Goal: Task Accomplishment & Management: Complete application form

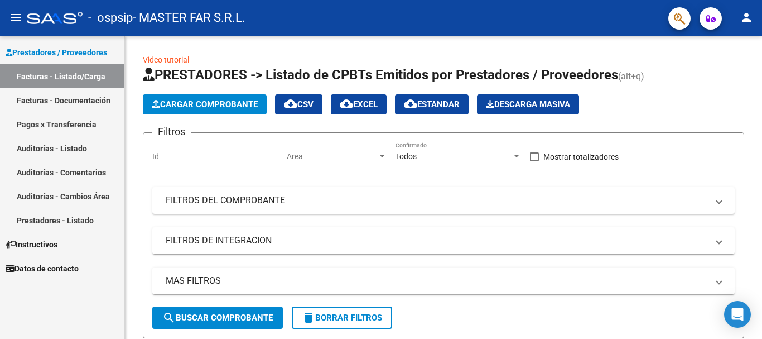
click at [28, 99] on link "Facturas - Documentación" at bounding box center [62, 100] width 124 height 24
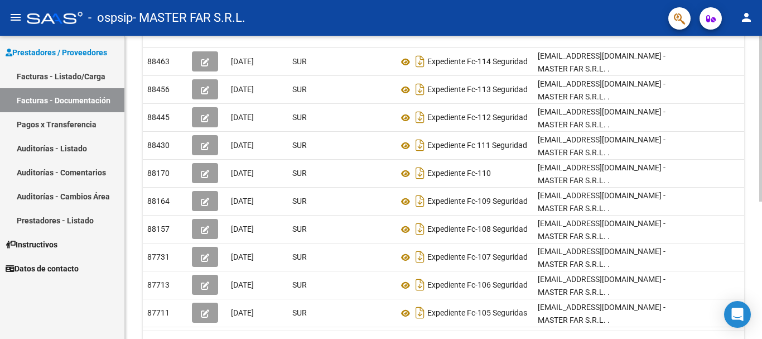
scroll to position [251, 0]
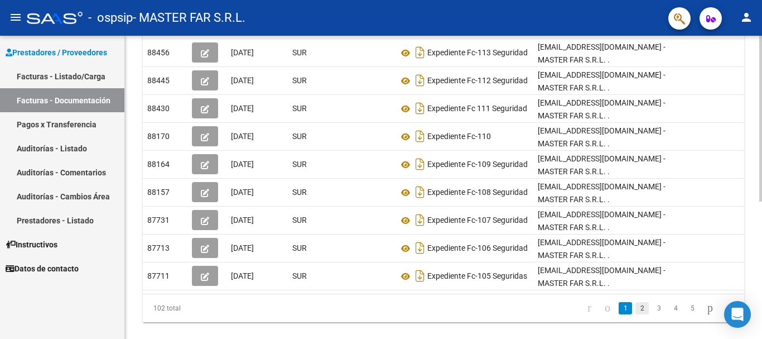
click at [635, 302] on link "2" at bounding box center [641, 308] width 13 height 12
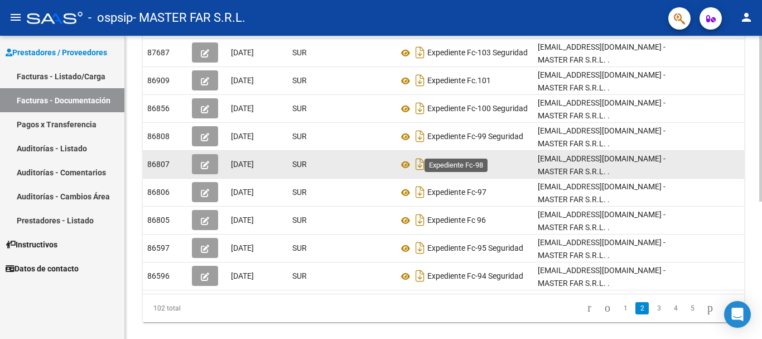
click at [437, 160] on span "Expediente Fc-98" at bounding box center [456, 164] width 59 height 9
click at [209, 154] on button "button" at bounding box center [205, 164] width 26 height 20
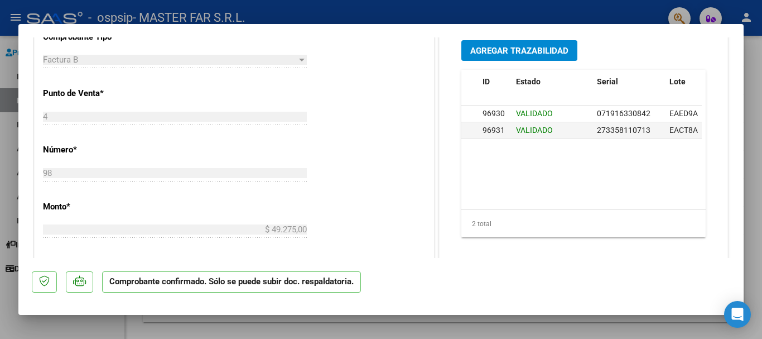
scroll to position [239, 0]
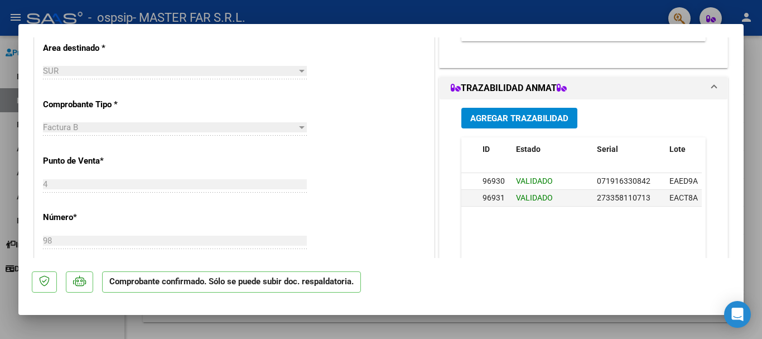
click at [755, 78] on div at bounding box center [381, 169] width 762 height 339
type input "$ 0,00"
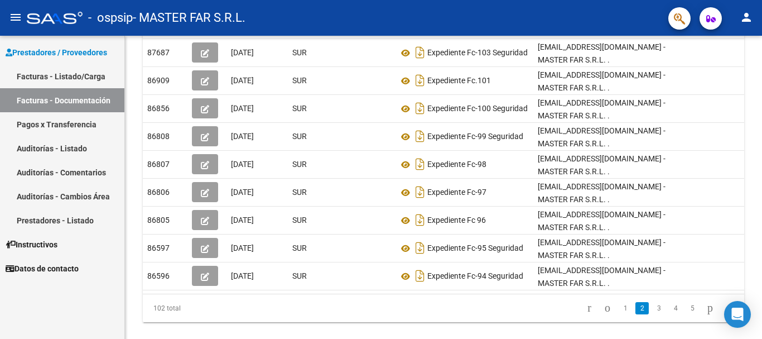
scroll to position [251, 0]
